Goal: Information Seeking & Learning: Find specific fact

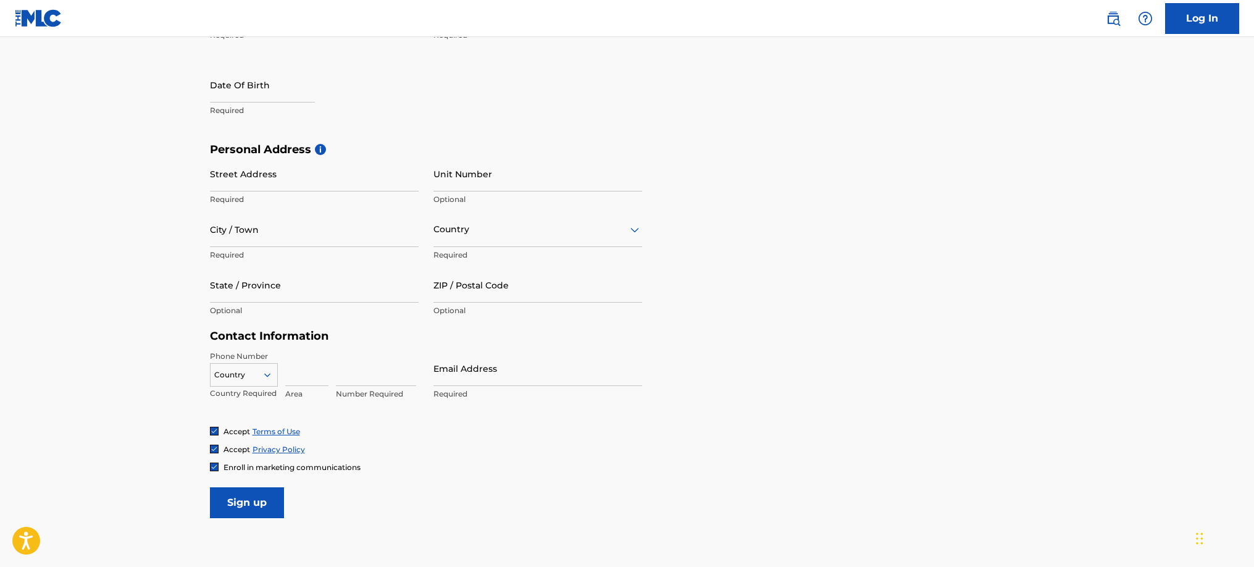
scroll to position [398, 0]
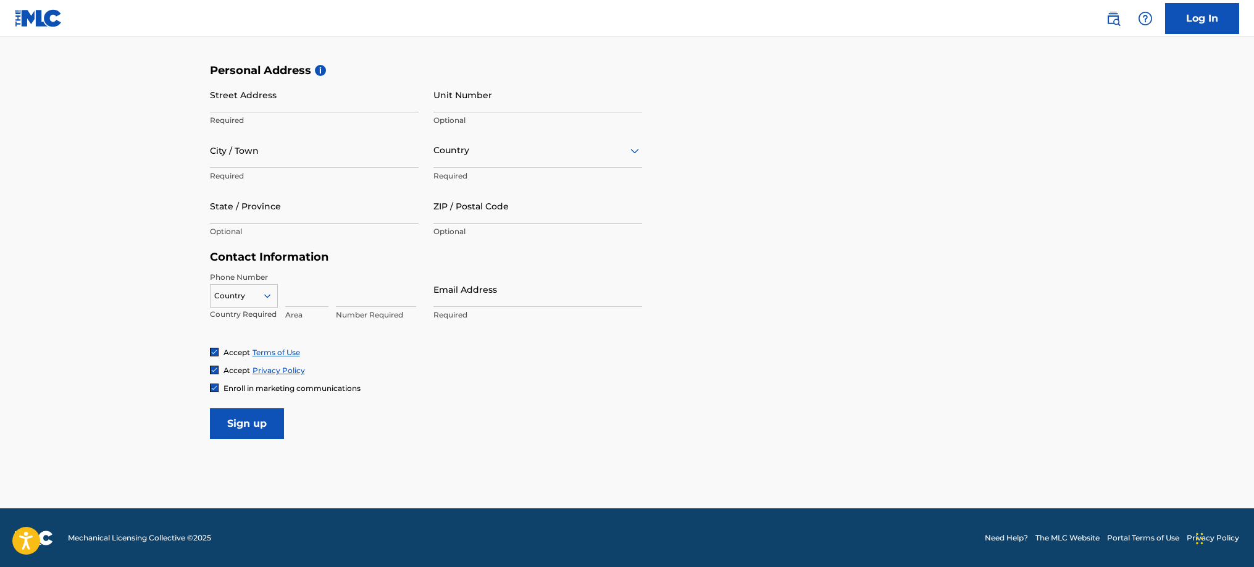
click at [251, 418] on input "Sign up" at bounding box center [247, 423] width 74 height 31
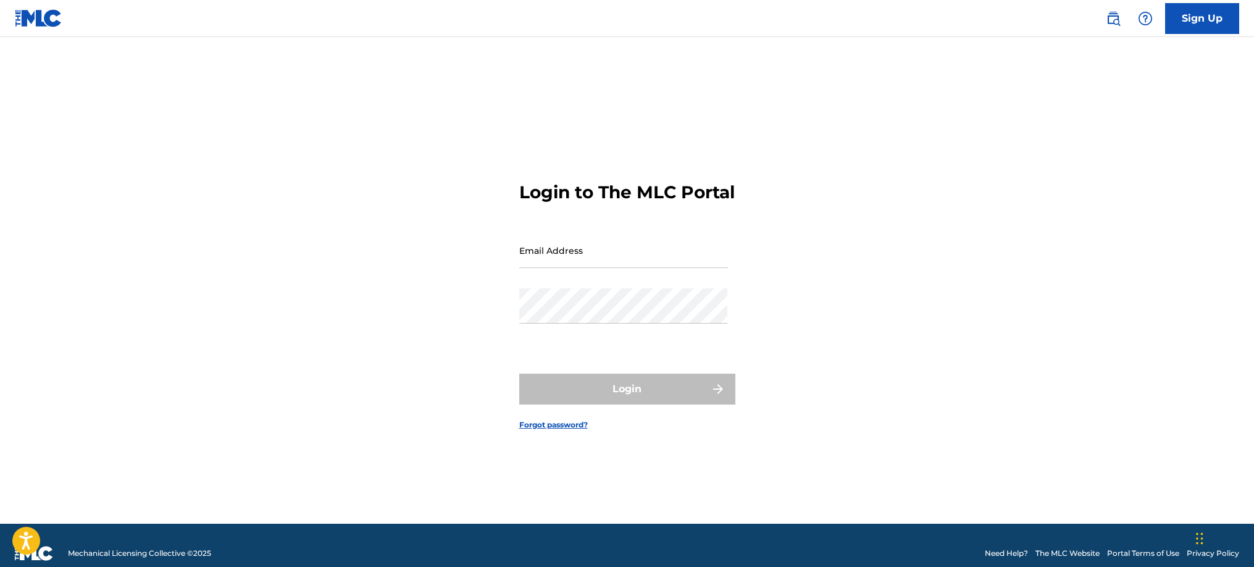
type input "[EMAIL_ADDRESS][DOMAIN_NAME]"
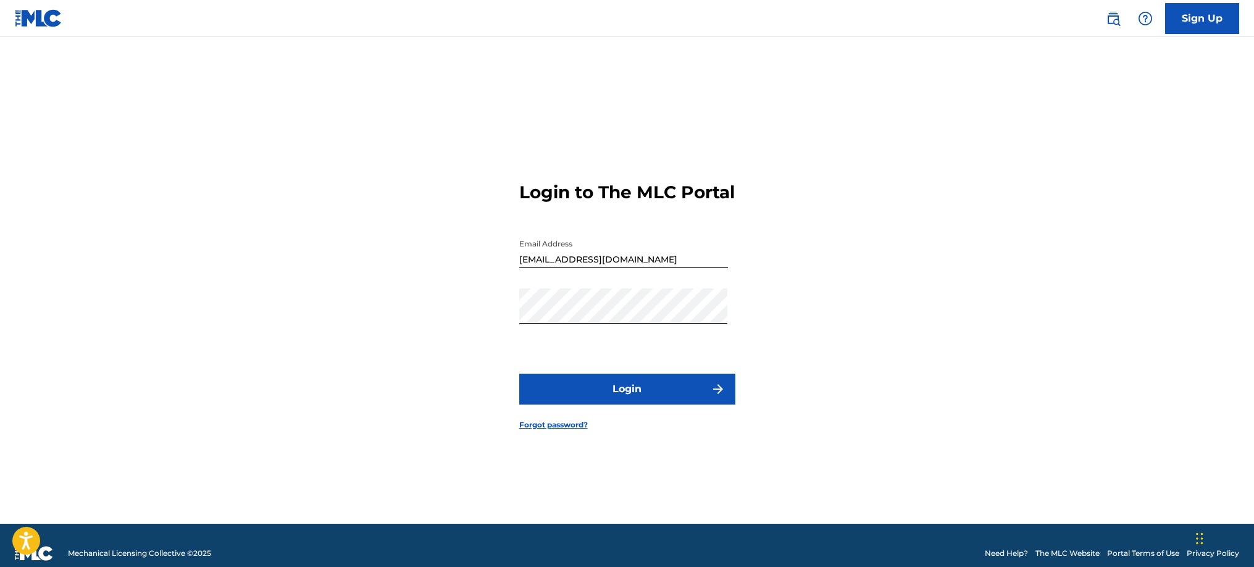
click at [604, 393] on button "Login" at bounding box center [627, 388] width 216 height 31
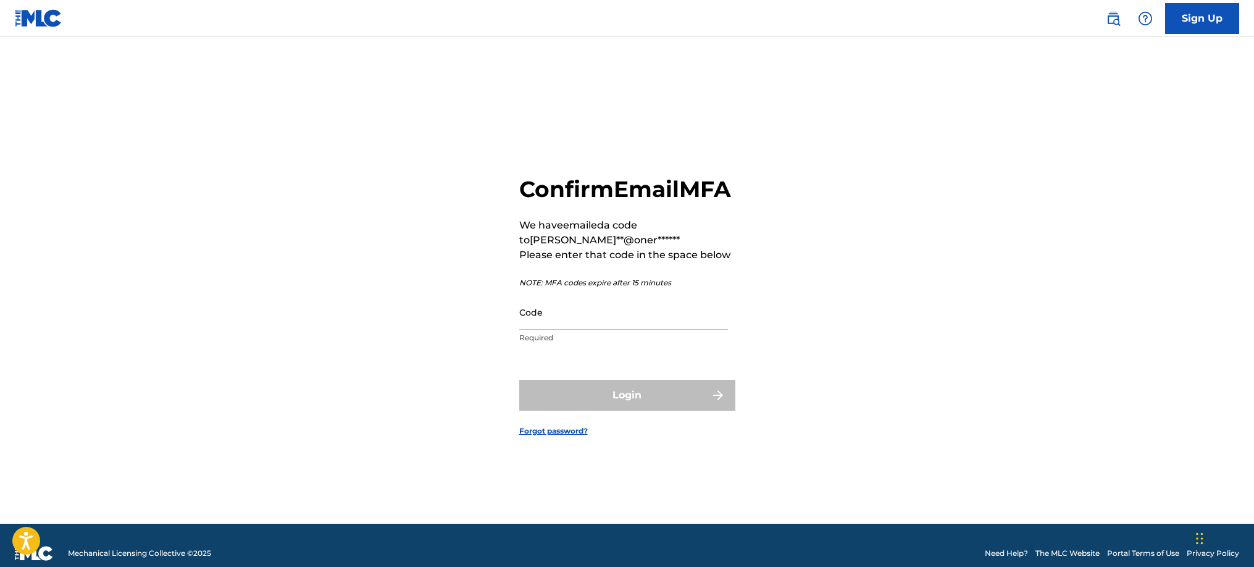
click at [550, 326] on input "Code" at bounding box center [623, 311] width 209 height 35
paste input "691290"
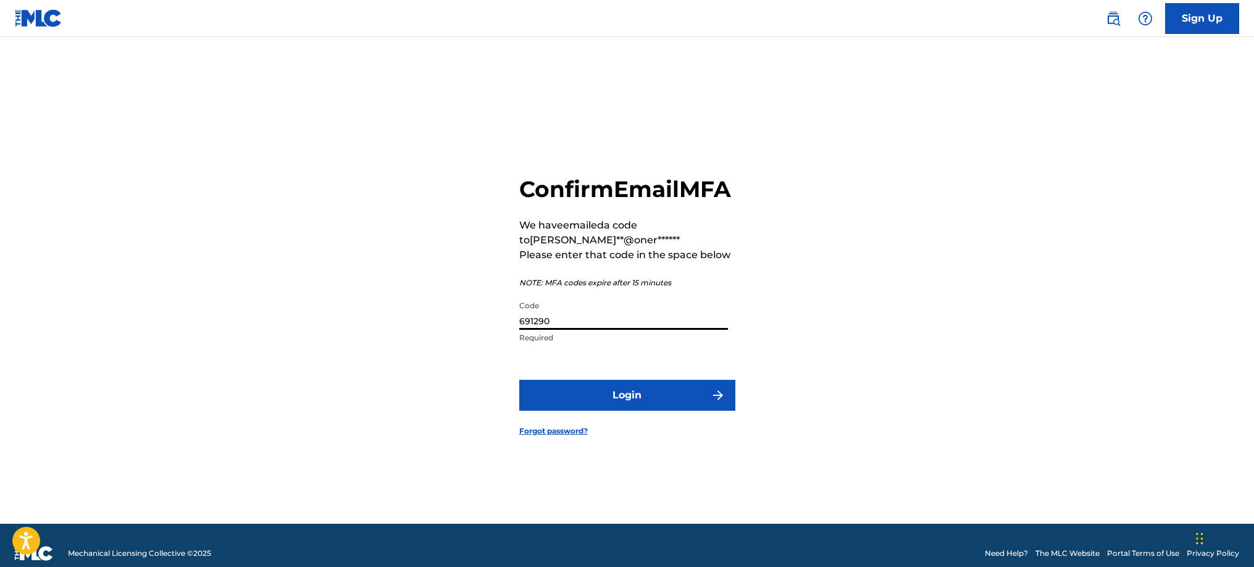
type input "691290"
click at [597, 410] on button "Login" at bounding box center [627, 395] width 216 height 31
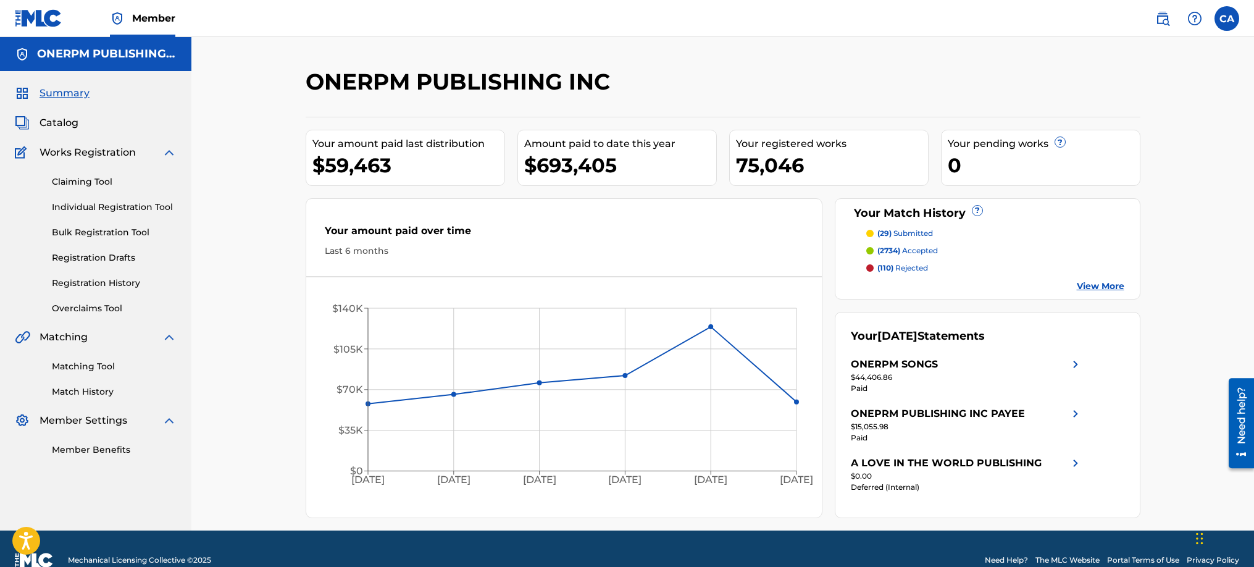
click at [74, 119] on span "Catalog" at bounding box center [59, 122] width 39 height 15
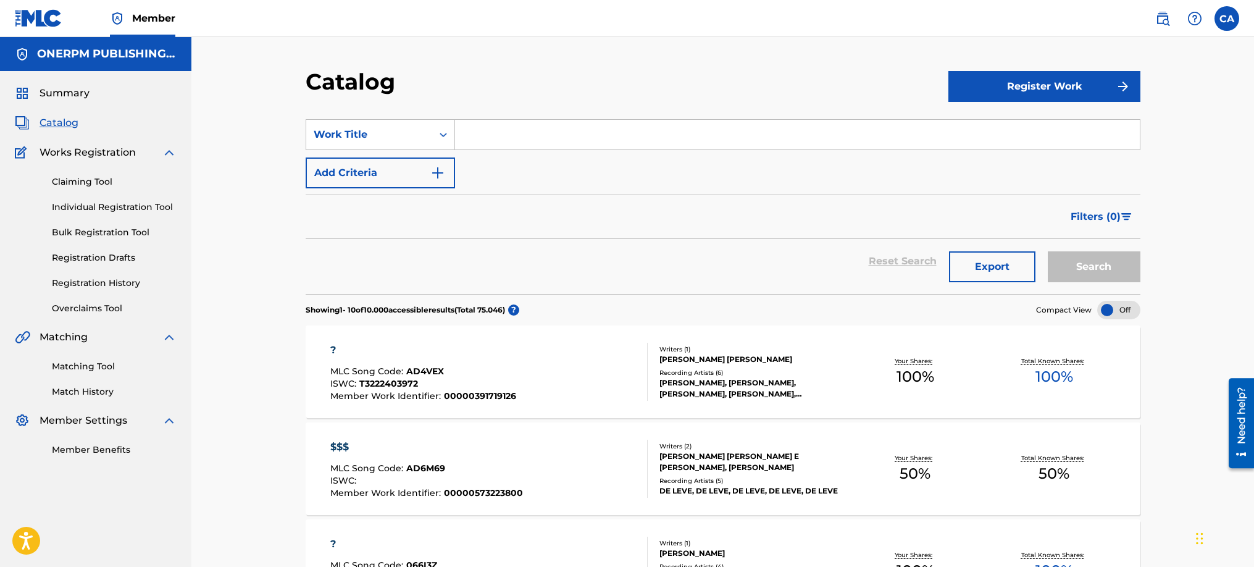
paste input "Urgent News II (Remix Slow Down)"
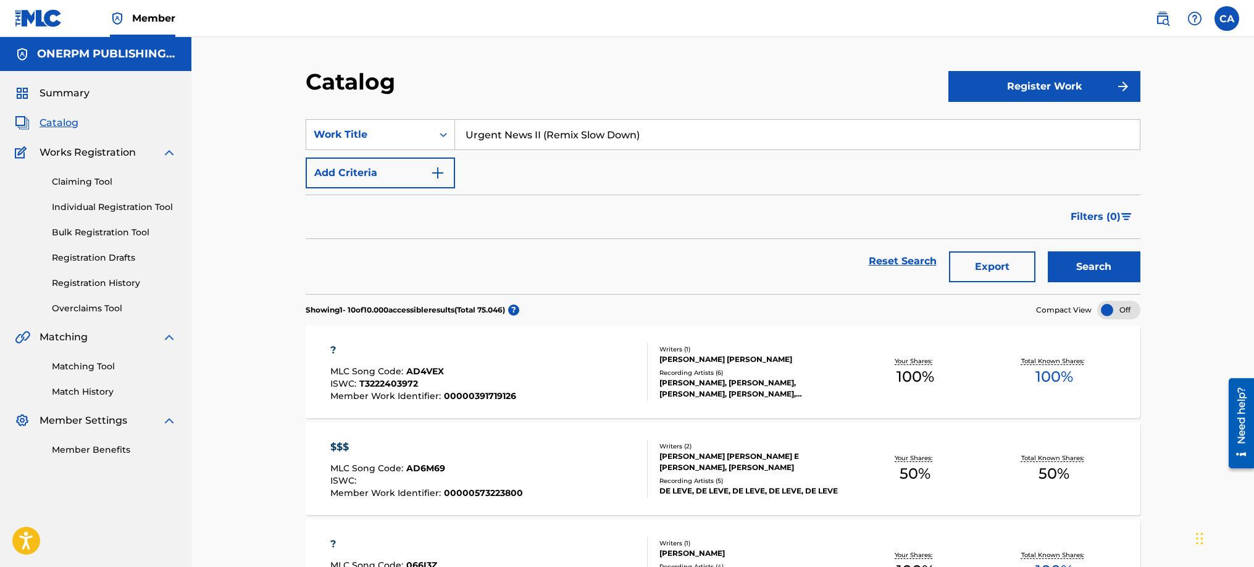
type input "Urgent News II (Remix Slow Down)"
click at [1093, 267] on button "Search" at bounding box center [1093, 266] width 93 height 31
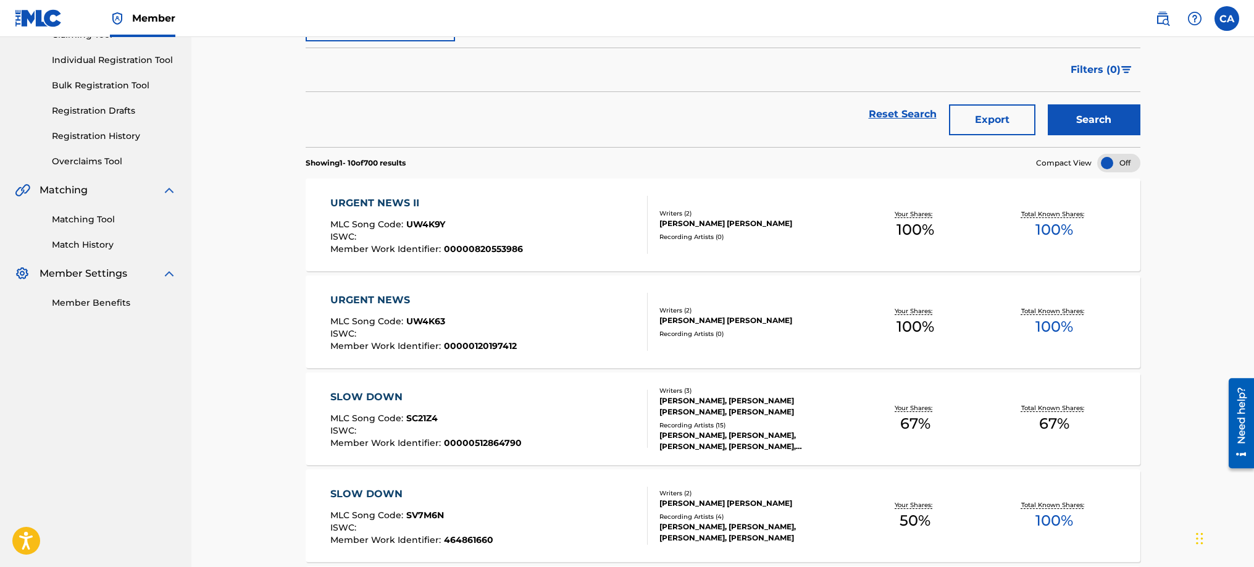
scroll to position [185, 0]
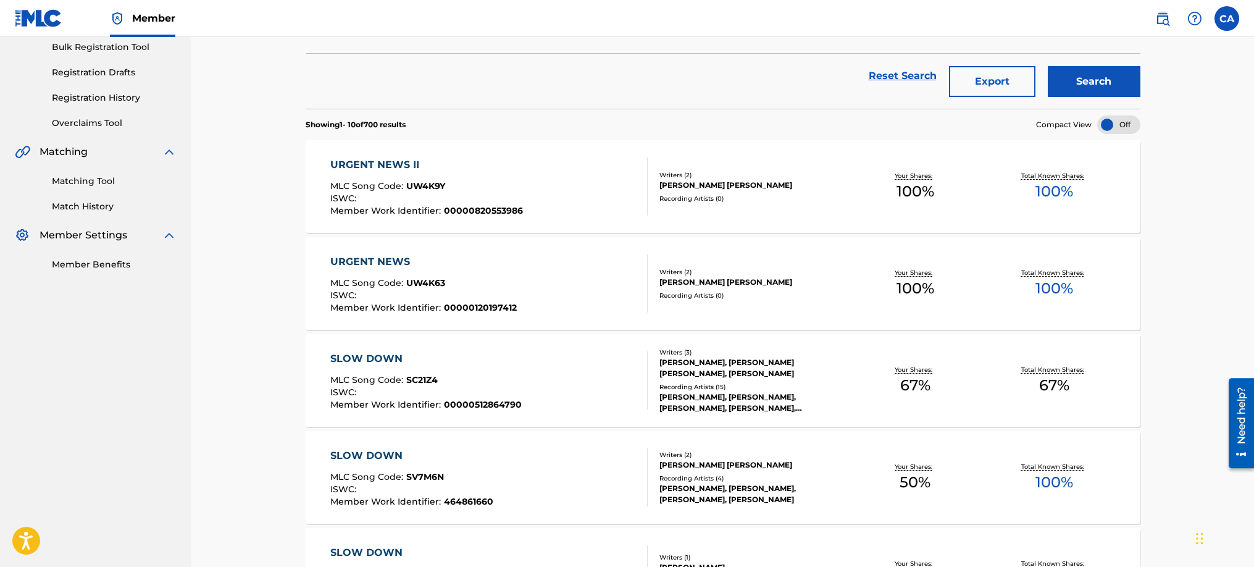
click at [404, 165] on div "URGENT NEWS II" at bounding box center [426, 164] width 193 height 15
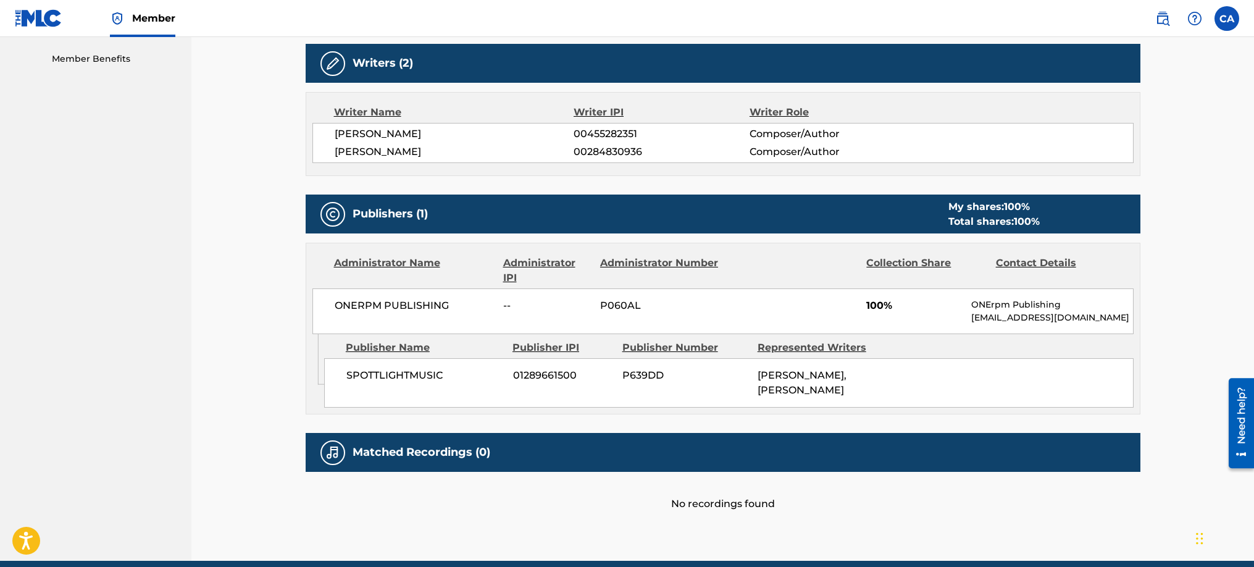
scroll to position [447, 0]
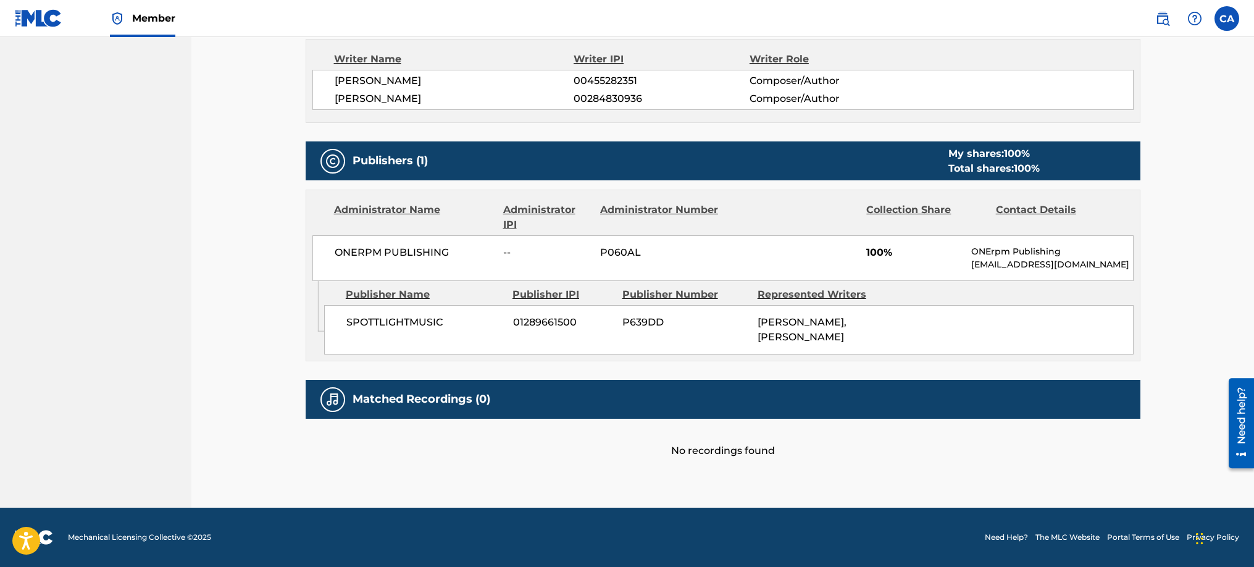
click at [436, 394] on h5 "Matched Recordings (0)" at bounding box center [421, 399] width 138 height 14
click at [324, 399] on div at bounding box center [332, 399] width 25 height 25
click at [441, 410] on div "Matched Recordings (0)" at bounding box center [723, 399] width 835 height 39
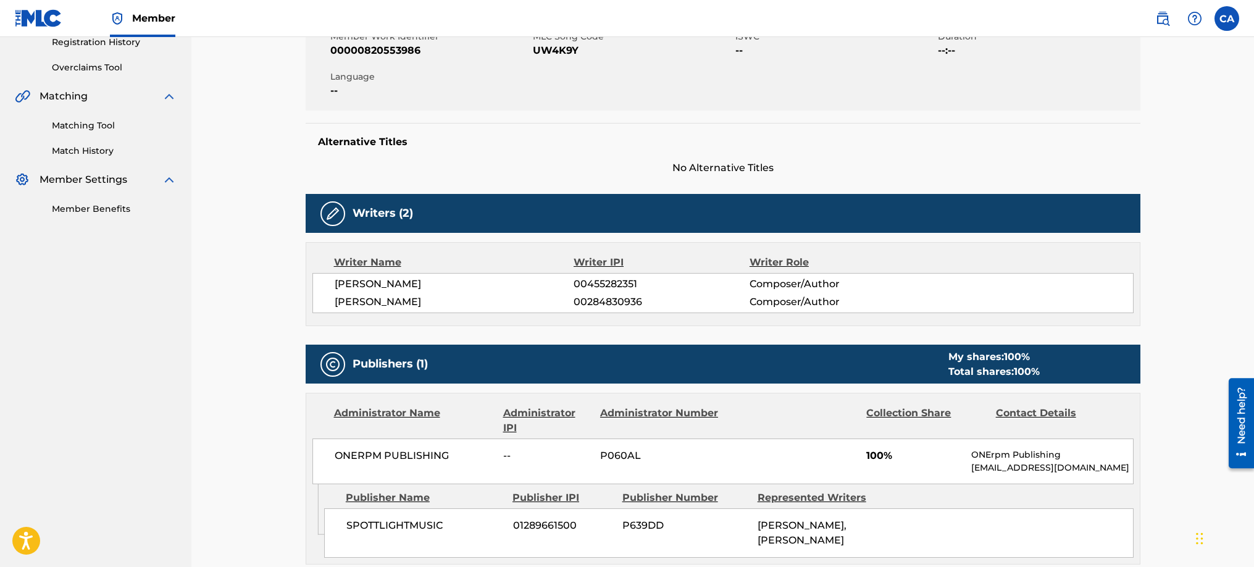
scroll to position [0, 0]
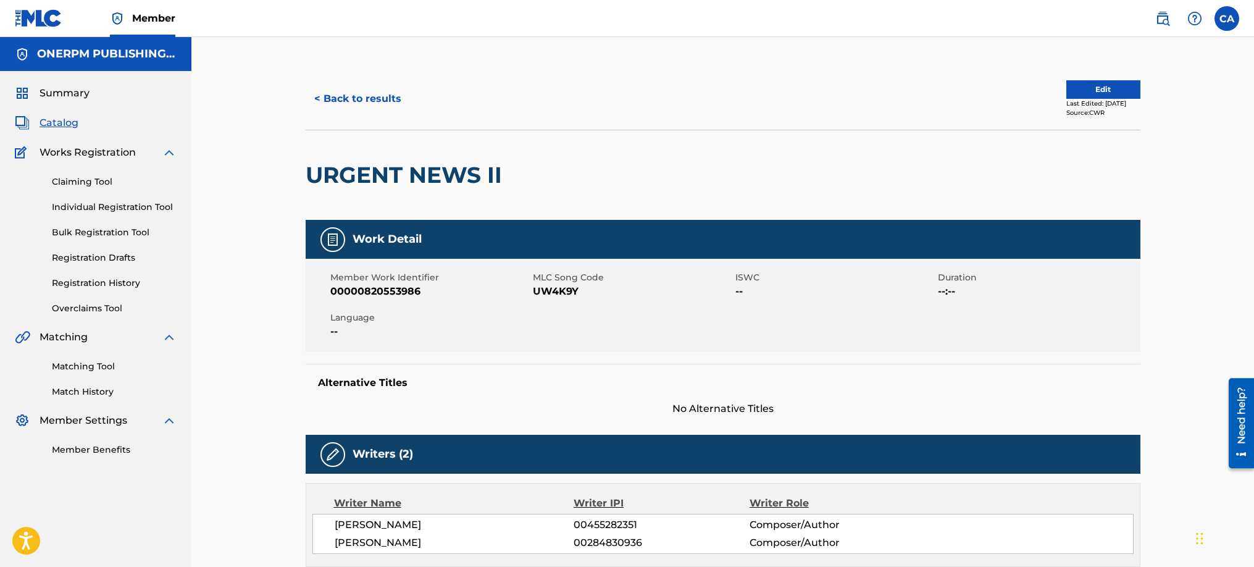
click at [323, 98] on button "< Back to results" at bounding box center [358, 98] width 104 height 31
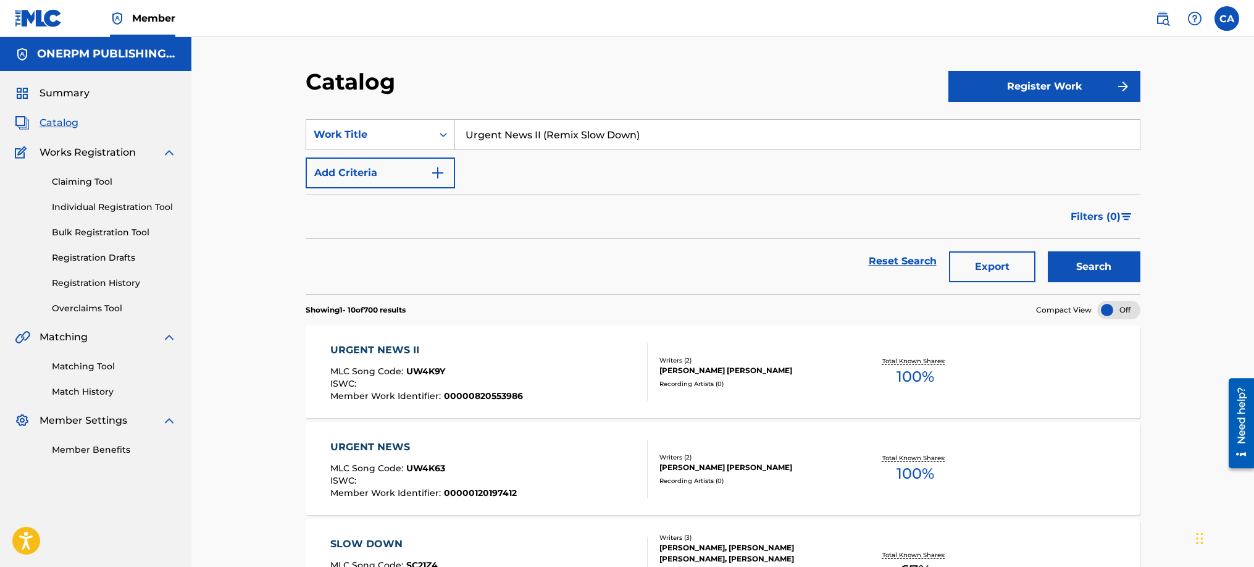
drag, startPoint x: 667, startPoint y: 134, endPoint x: 209, endPoint y: 120, distance: 458.2
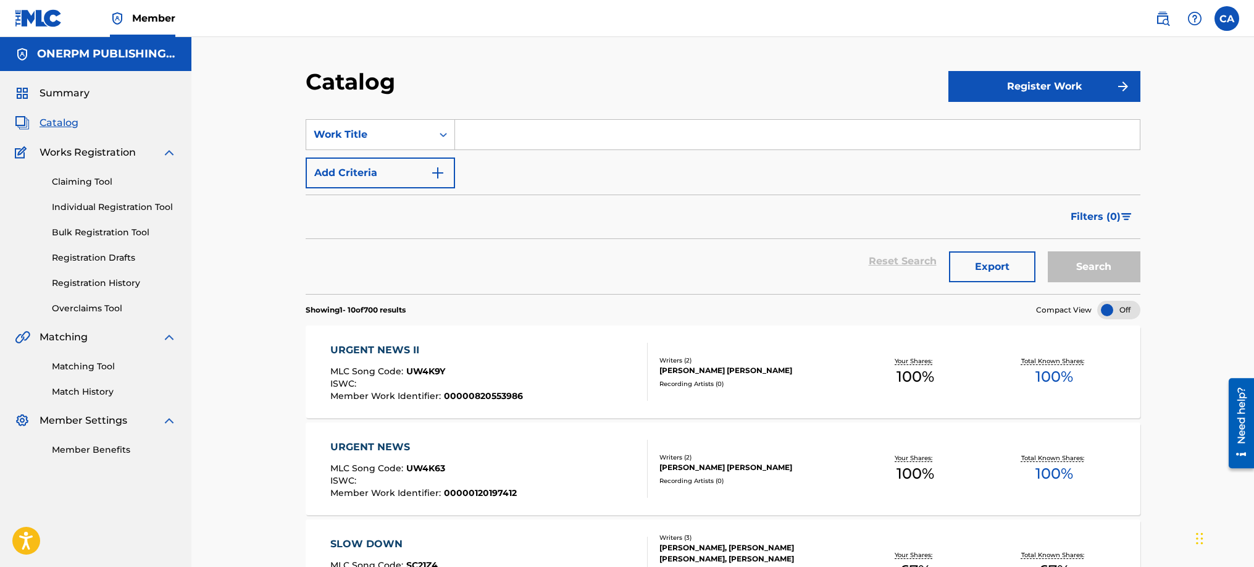
paste input "Breaking News"
type input "Breaking News"
click at [1047, 251] on button "Search" at bounding box center [1093, 266] width 93 height 31
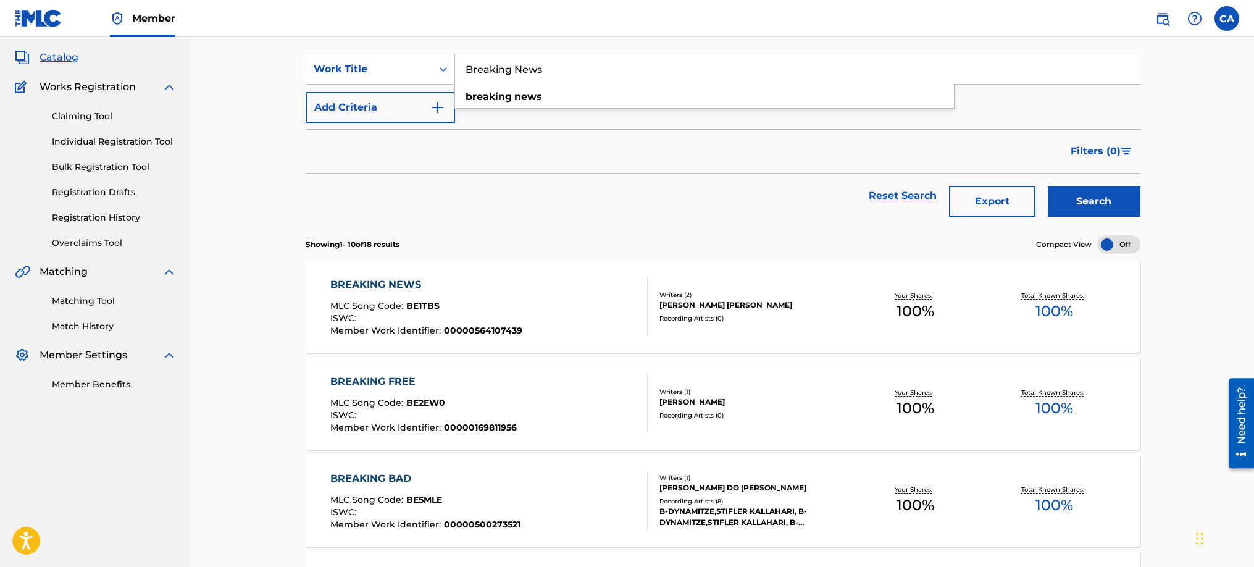
scroll to position [93, 0]
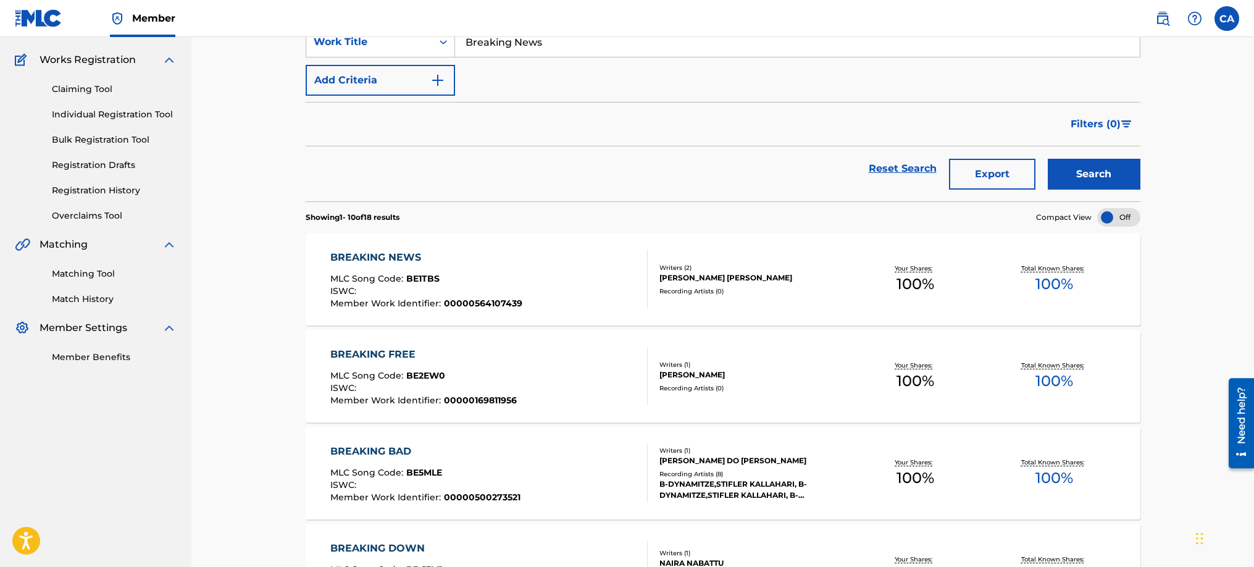
click at [391, 254] on div "BREAKING NEWS" at bounding box center [426, 257] width 192 height 15
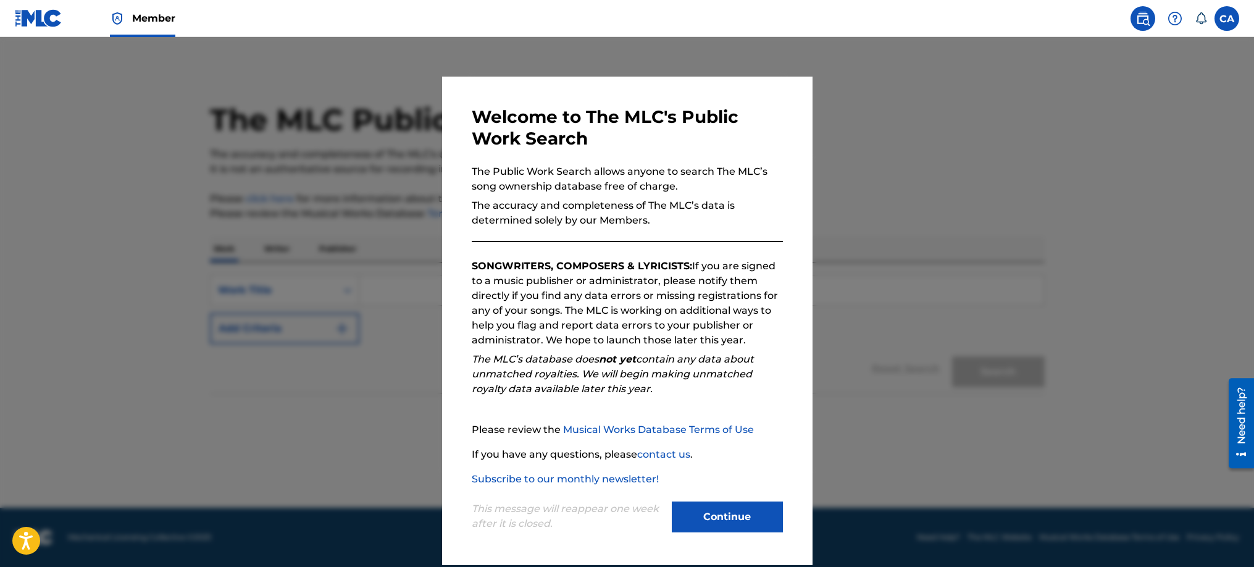
click at [706, 528] on button "Continue" at bounding box center [727, 516] width 111 height 31
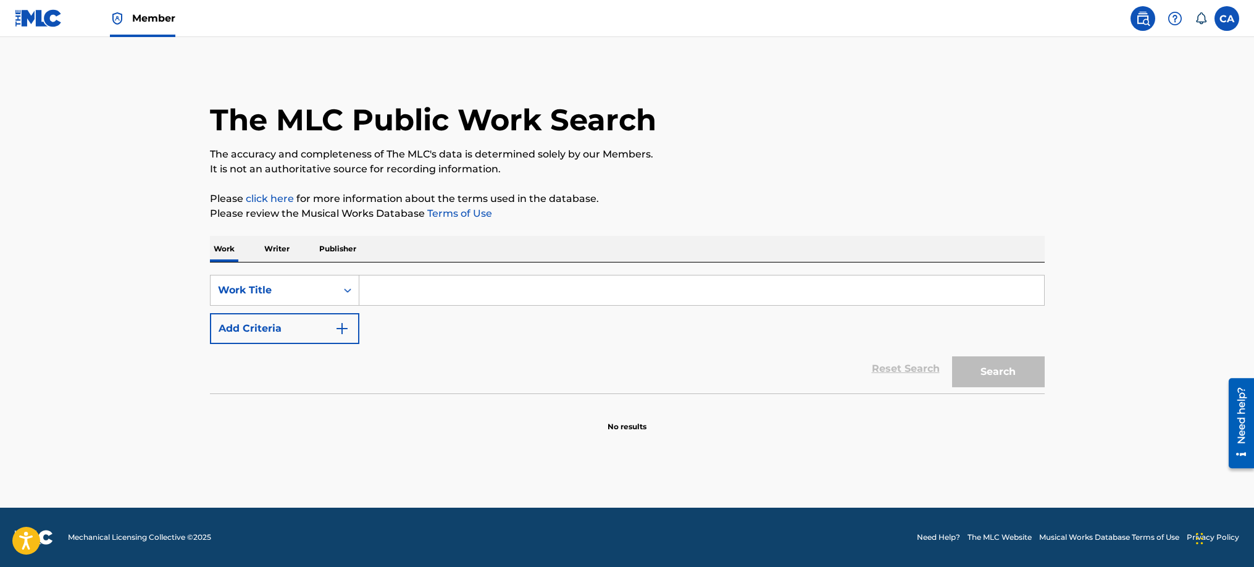
paste input "Urgent News II (Remix Slow Down)"
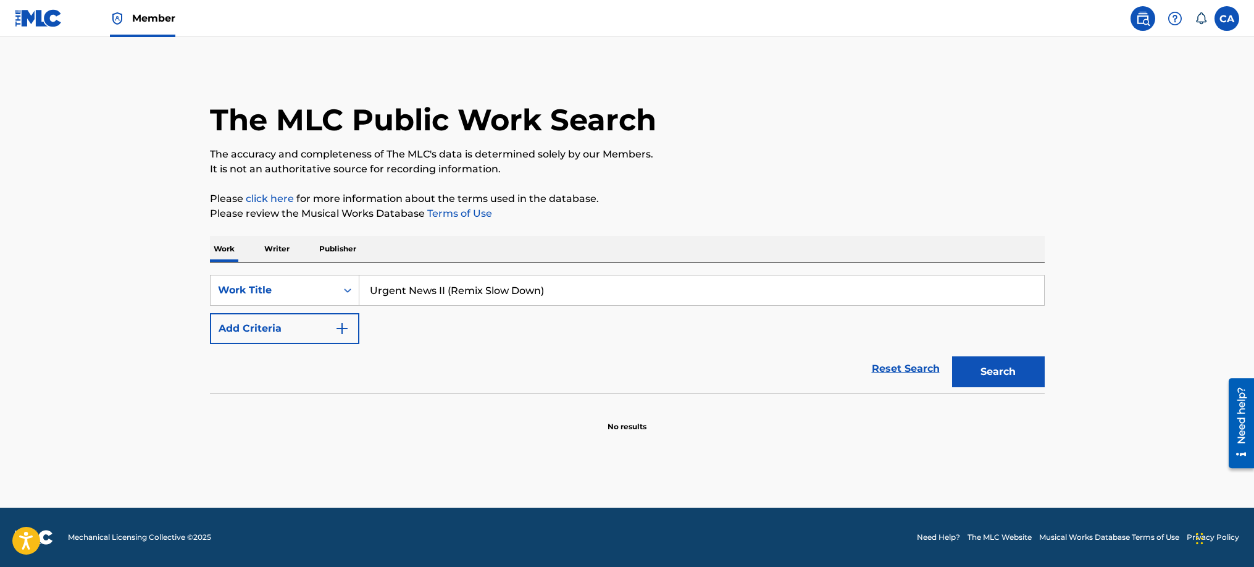
type input "Urgent News II (Remix Slow Down)"
click at [998, 367] on button "Search" at bounding box center [998, 371] width 93 height 31
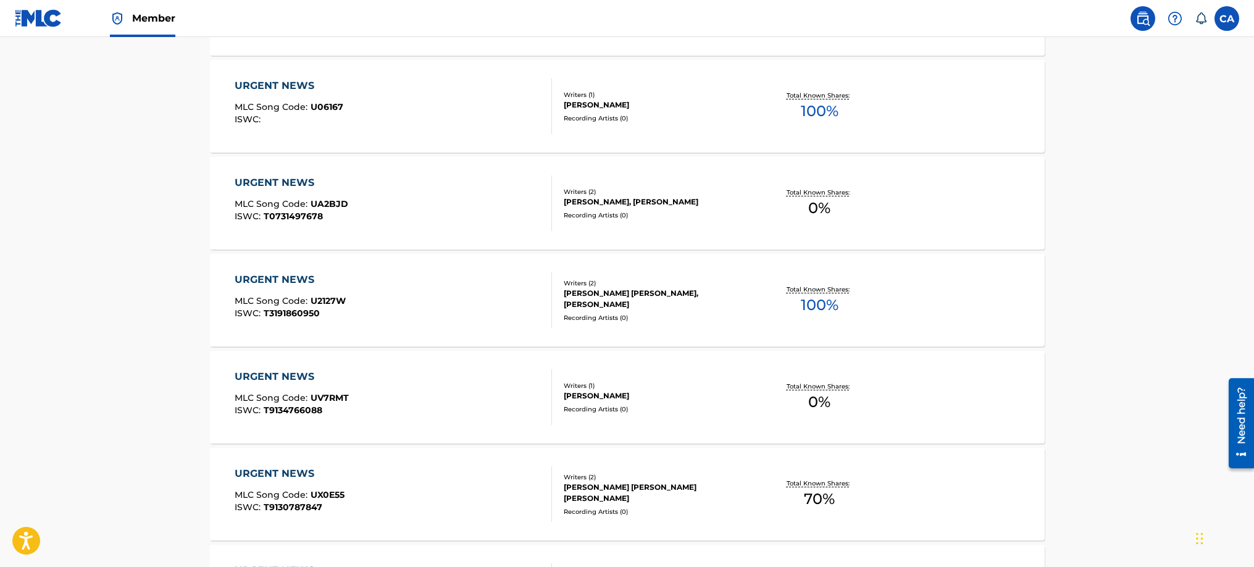
scroll to position [944, 0]
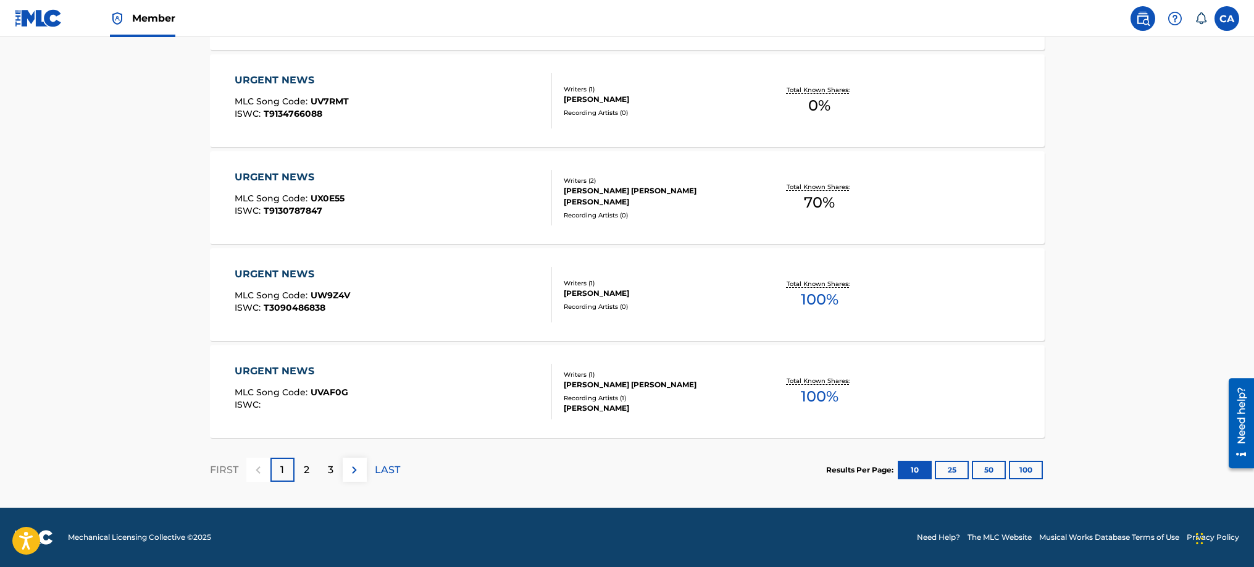
click at [306, 473] on p "2" at bounding box center [307, 469] width 6 height 15
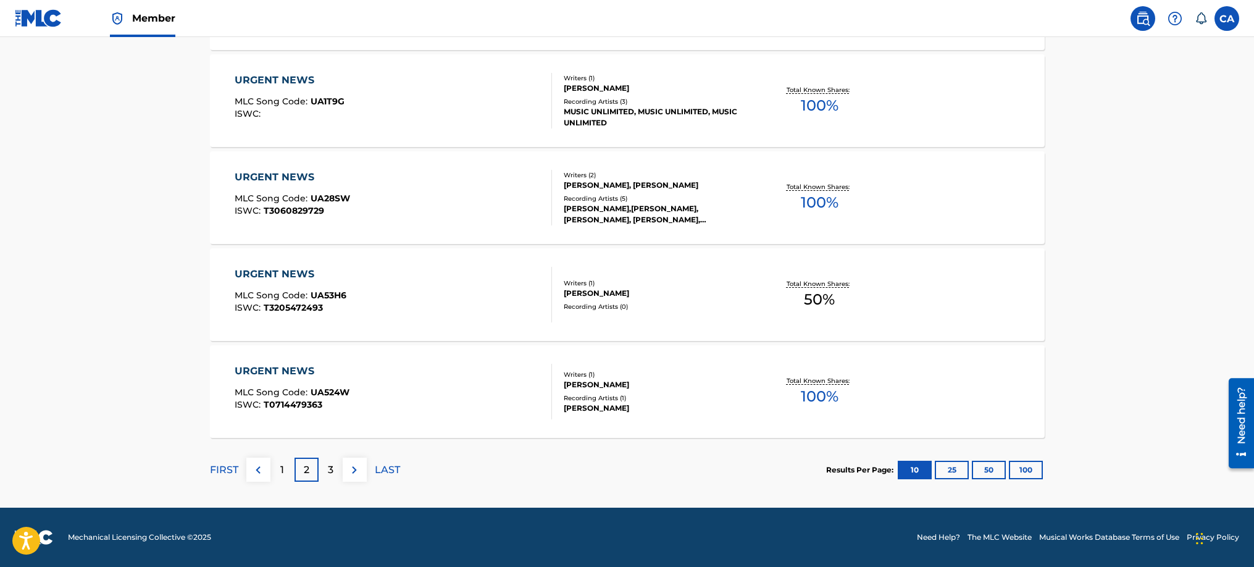
click at [330, 470] on p "3" at bounding box center [331, 469] width 6 height 15
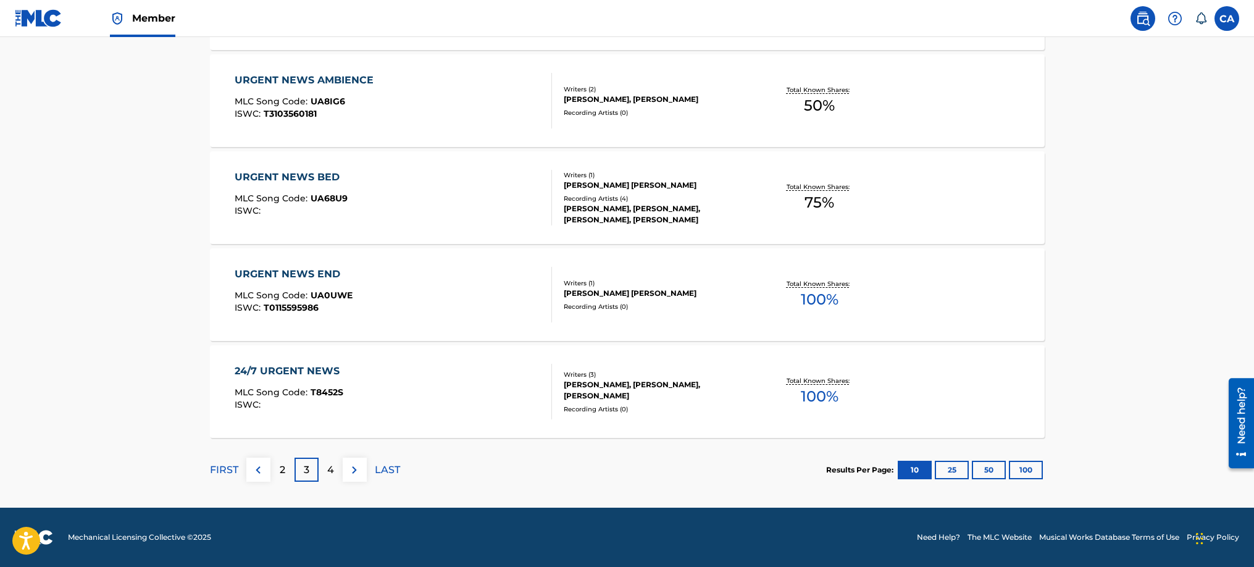
click at [335, 472] on div "4" at bounding box center [330, 469] width 24 height 24
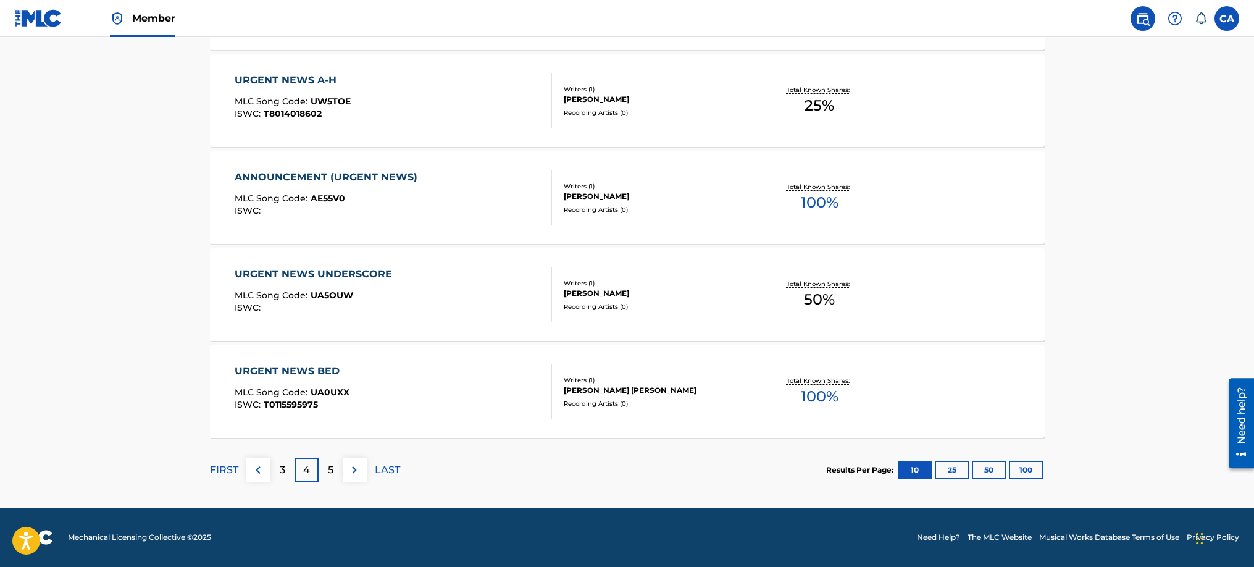
click at [323, 471] on div "5" at bounding box center [330, 469] width 24 height 24
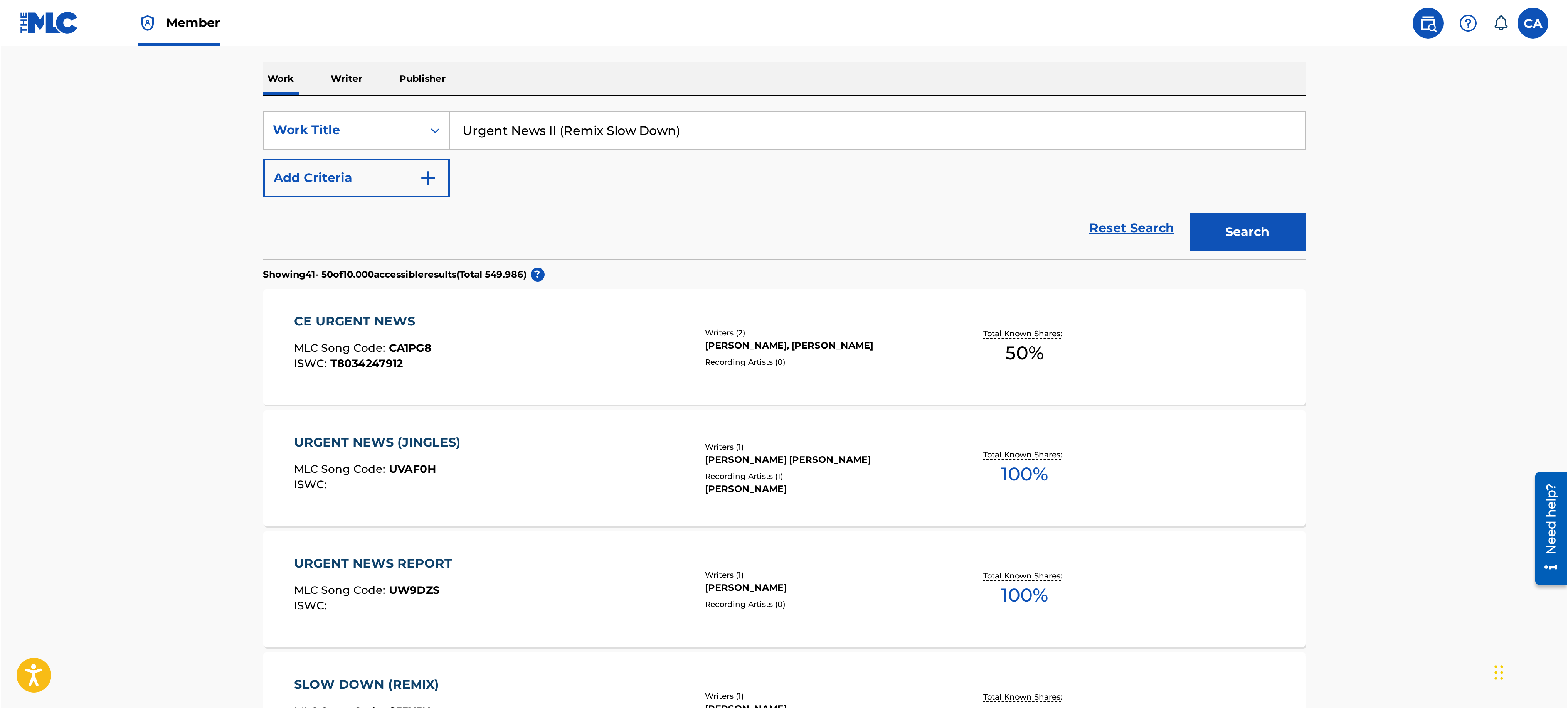
scroll to position [116, 0]
